Goal: Navigation & Orientation: Go to known website

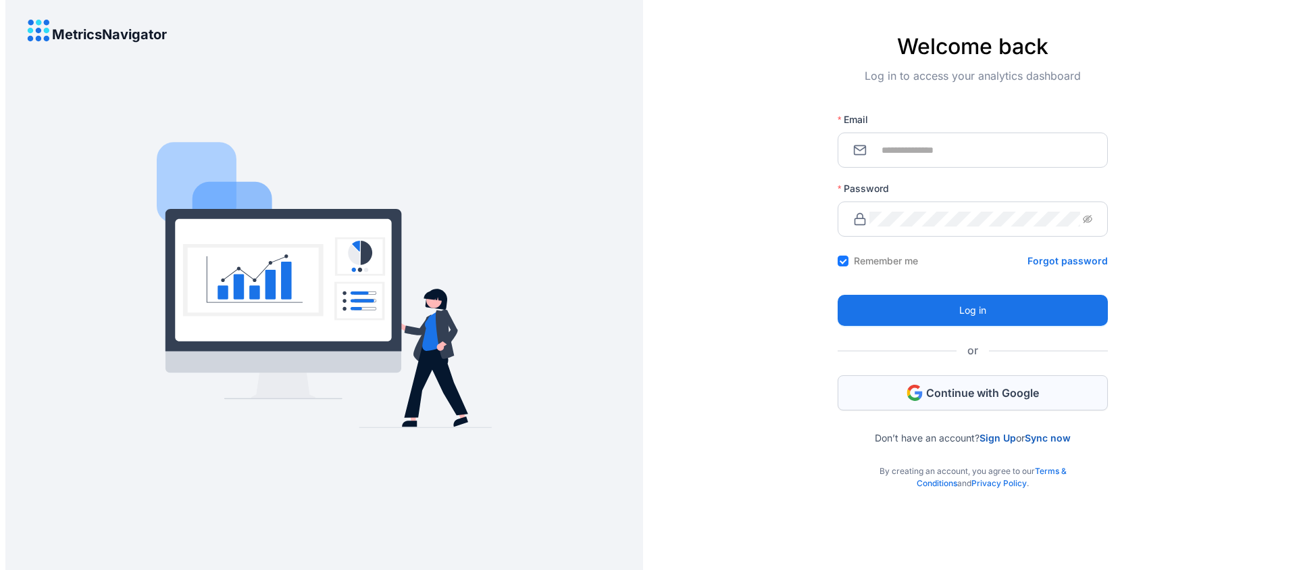
click at [923, 397] on button "Continue with Google" at bounding box center [973, 392] width 270 height 35
click at [958, 151] on input "Email" at bounding box center [981, 150] width 223 height 15
click at [945, 391] on span "Continue with Google" at bounding box center [982, 392] width 113 height 15
click at [912, 147] on input "Email" at bounding box center [981, 150] width 223 height 15
drag, startPoint x: 707, startPoint y: 133, endPoint x: 682, endPoint y: 130, distance: 24.6
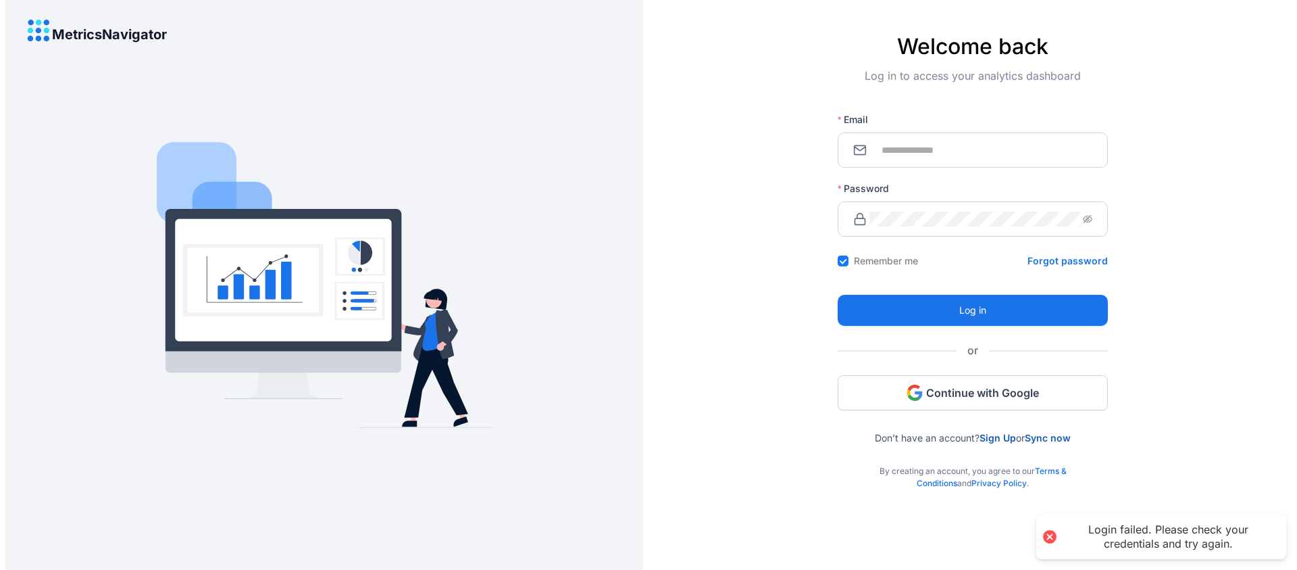
click at [706, 133] on div "Welcome back Log in to access your analytics dashboard Email Password Remember …" at bounding box center [973, 285] width 649 height 570
